Goal: Task Accomplishment & Management: Use online tool/utility

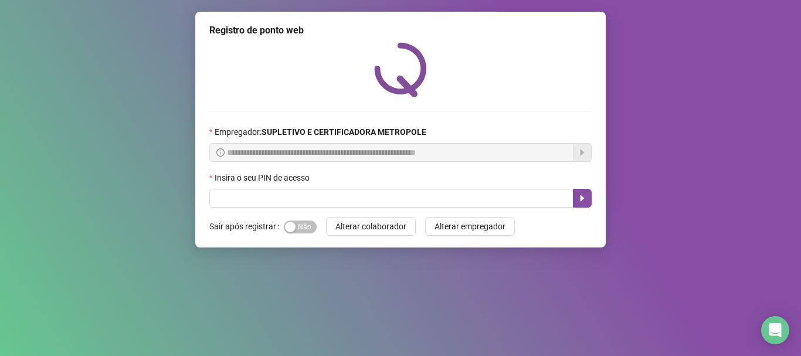
click at [305, 233] on span "Sim Não" at bounding box center [300, 227] width 33 height 13
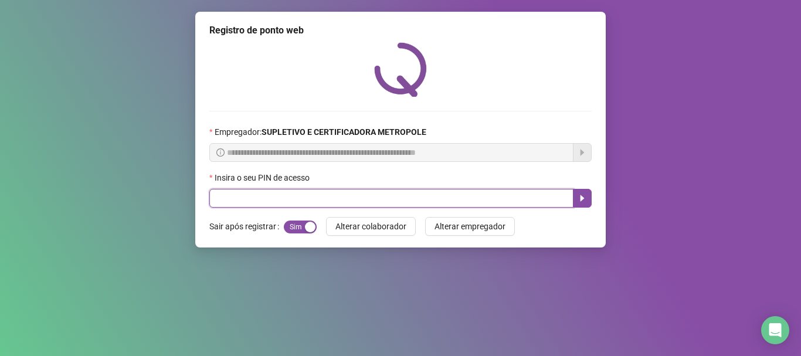
click at [336, 197] on input "text" at bounding box center [391, 198] width 364 height 19
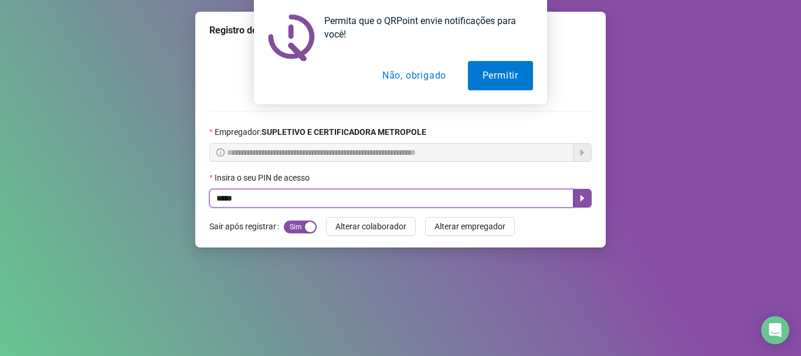
type input "*****"
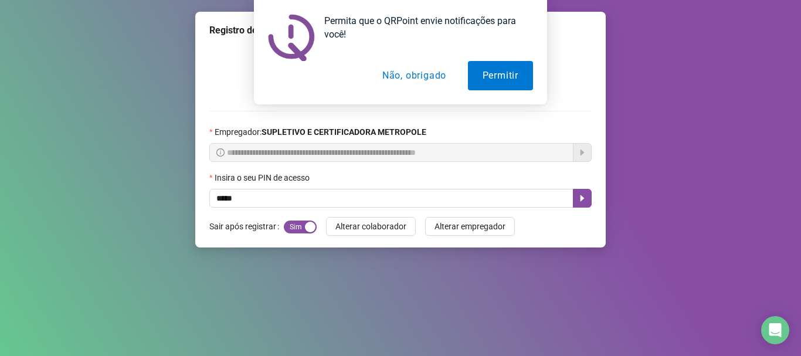
click at [390, 72] on button "Não, obrigado" at bounding box center [414, 75] width 93 height 29
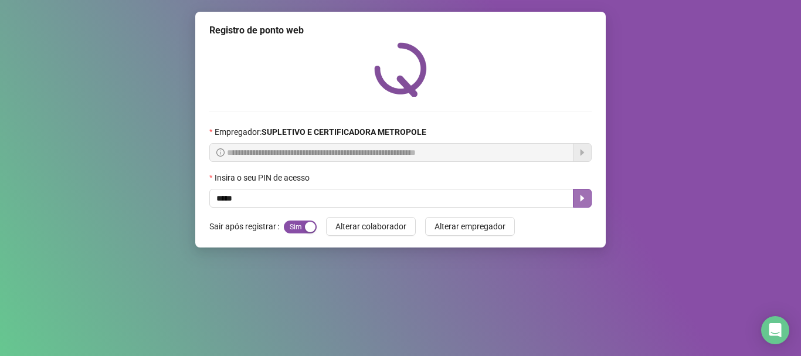
click at [574, 201] on button "button" at bounding box center [582, 198] width 19 height 19
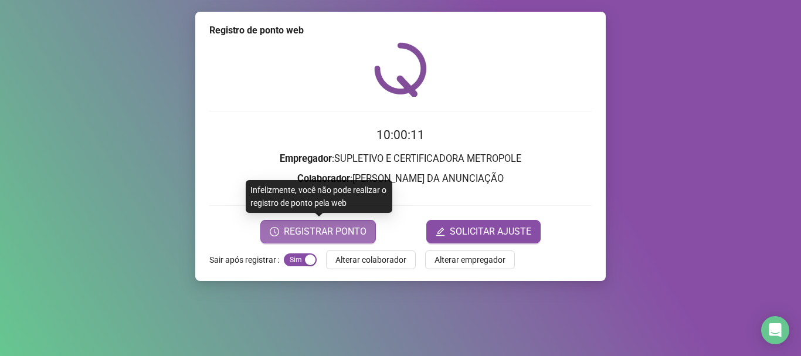
click at [328, 232] on span "REGISTRAR PONTO" at bounding box center [325, 232] width 83 height 14
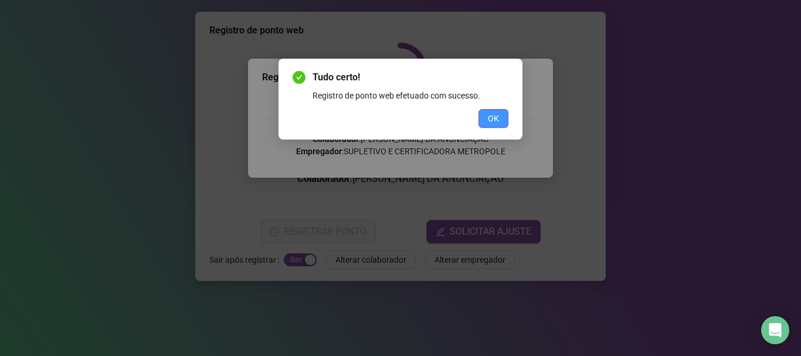
click at [496, 115] on span "OK" at bounding box center [493, 118] width 11 height 13
